Goal: Task Accomplishment & Management: Manage account settings

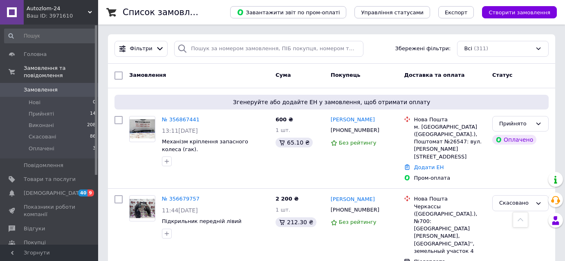
scroll to position [1080, 0]
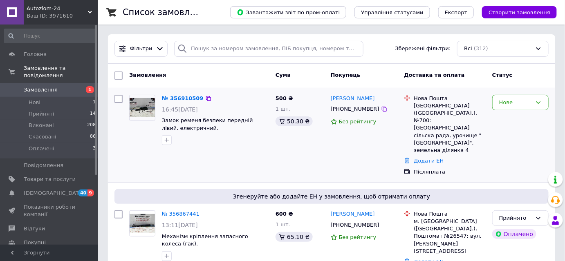
click at [174, 94] on div "№ 356910509" at bounding box center [182, 98] width 43 height 9
click at [174, 95] on link "№ 356910509" at bounding box center [183, 98] width 42 height 6
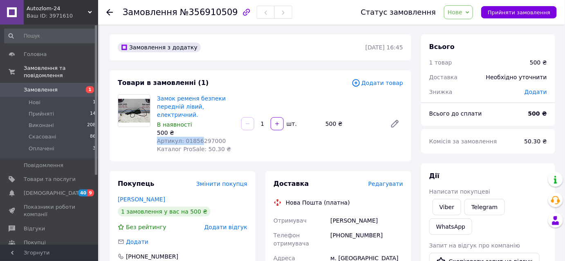
drag, startPoint x: 222, startPoint y: 126, endPoint x: 197, endPoint y: 132, distance: 26.1
click at [197, 132] on div "Замок ременя безпеки передній лівий, електричний. В наявності 500 ₴ Артикул: 01…" at bounding box center [196, 124] width 84 height 62
click at [202, 138] on span "Артикул: 01856297000" at bounding box center [191, 141] width 69 height 7
drag, startPoint x: 218, startPoint y: 132, endPoint x: 182, endPoint y: 132, distance: 36.4
click at [182, 137] on div "Артикул: 01856297000" at bounding box center [196, 141] width 78 height 8
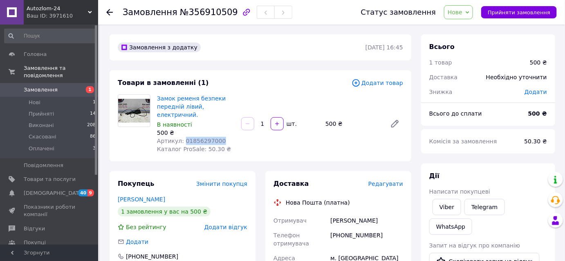
copy span "01856297000"
click at [33, 87] on link "Замовлення 1" at bounding box center [50, 90] width 101 height 14
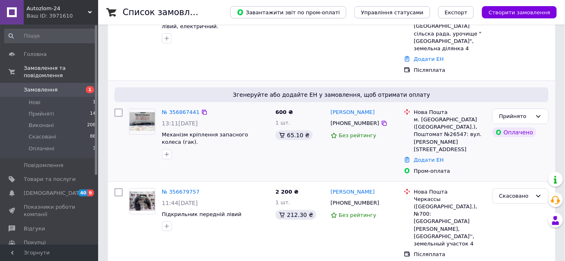
scroll to position [111, 0]
